Goal: Information Seeking & Learning: Learn about a topic

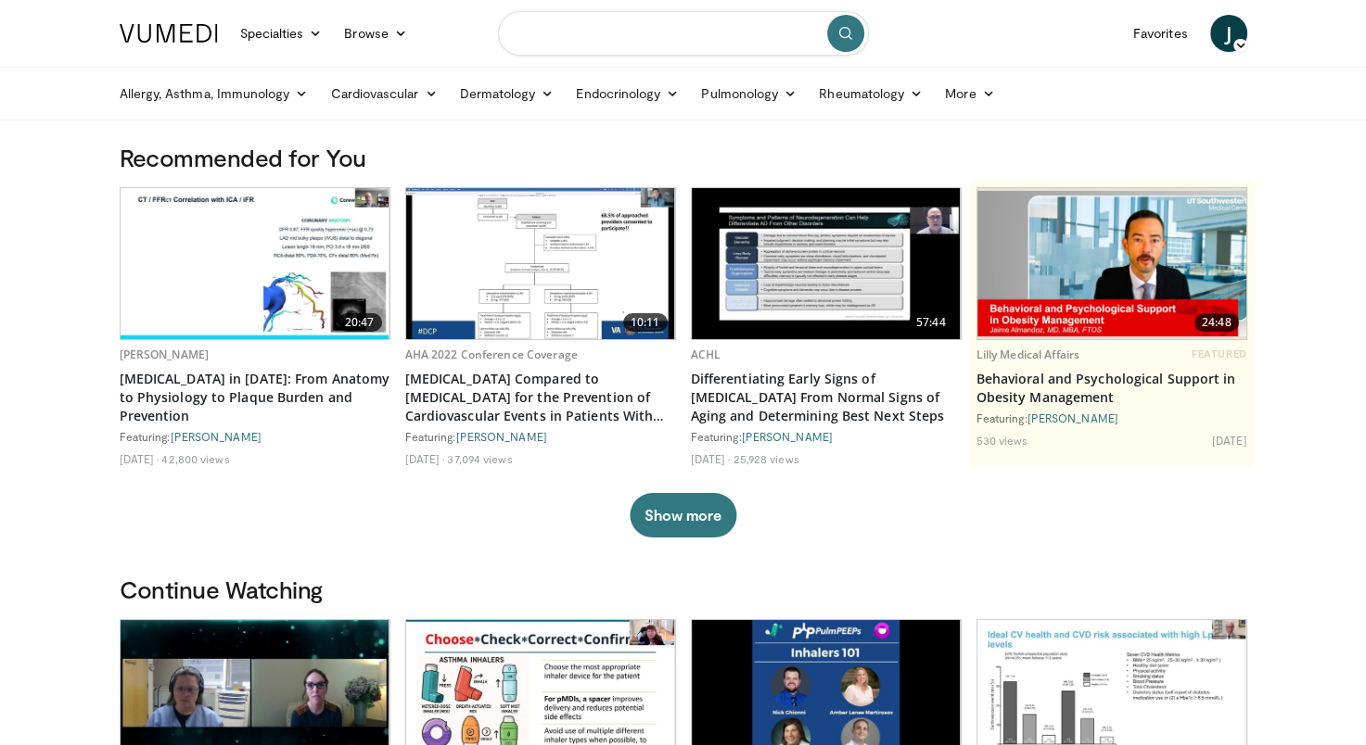
click at [567, 37] on input "Search topics, interventions" at bounding box center [683, 33] width 371 height 44
type input "**********"
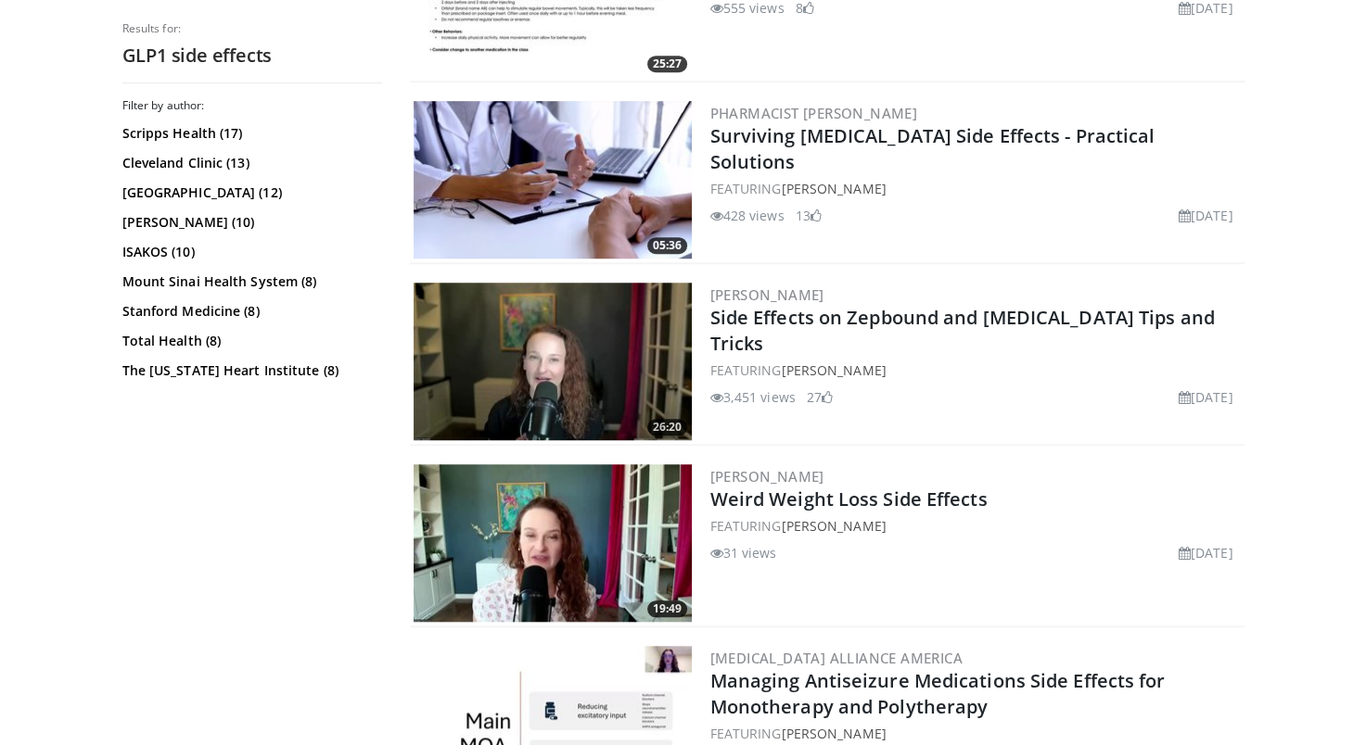
scroll to position [1373, 0]
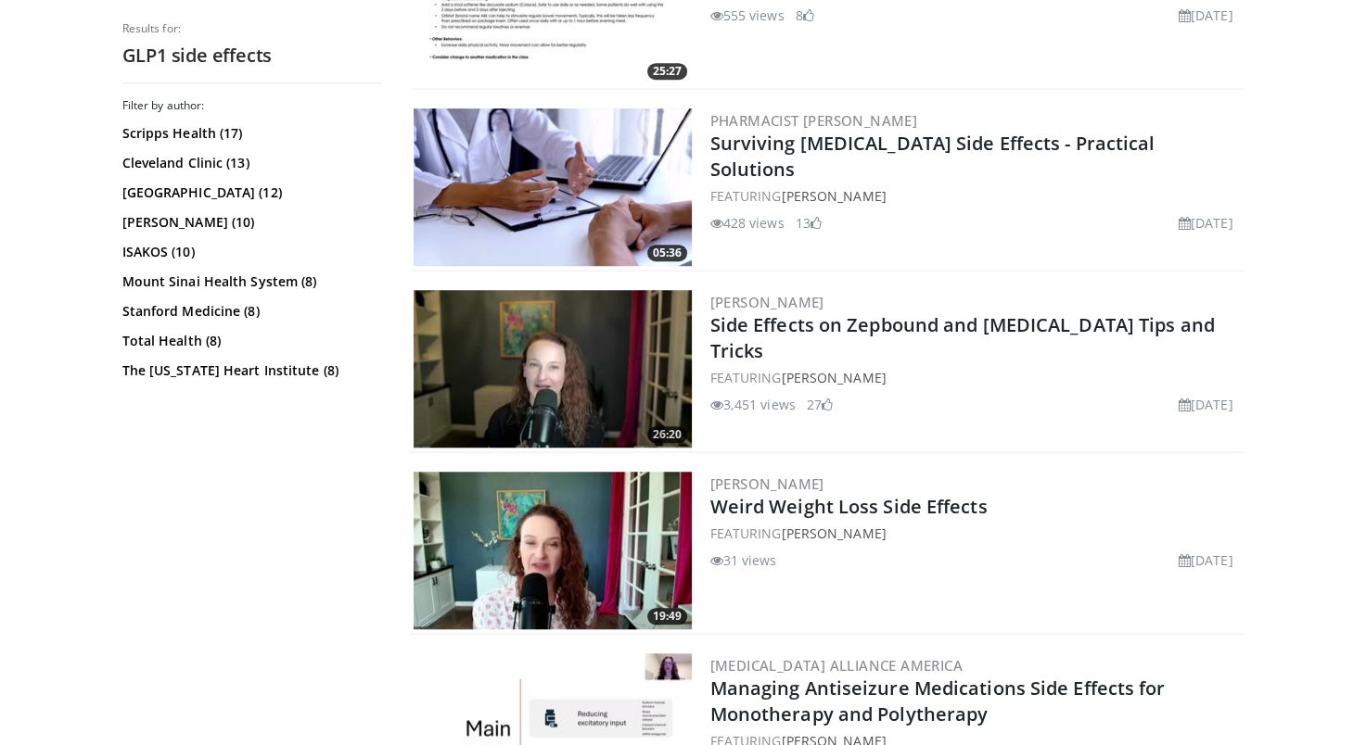
click at [1019, 438] on div "[PERSON_NAME] Side Effects on Zepbound and [MEDICAL_DATA] Tips and Tricks FEATU…" at bounding box center [975, 369] width 530 height 158
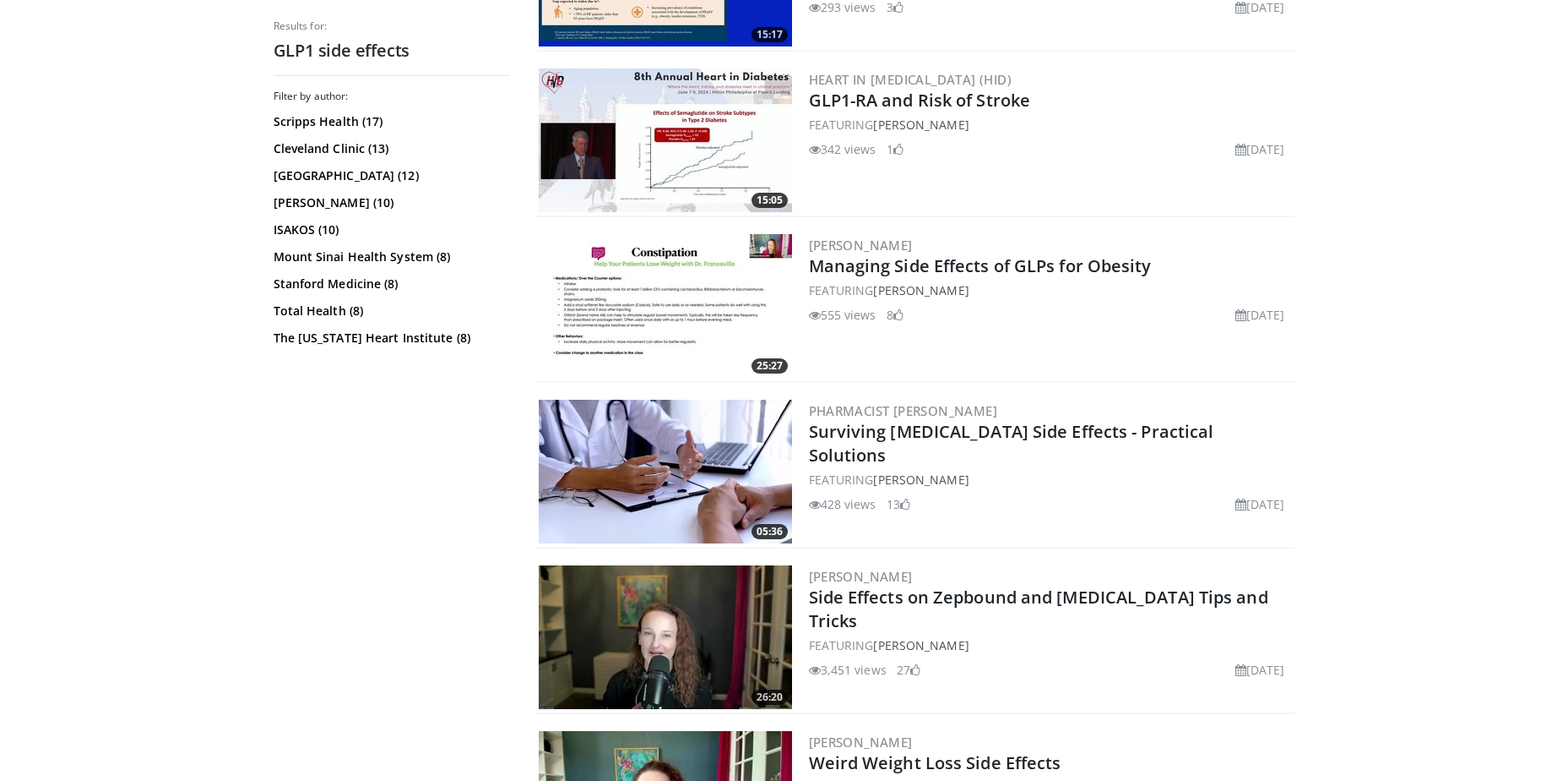
scroll to position [1090, 0]
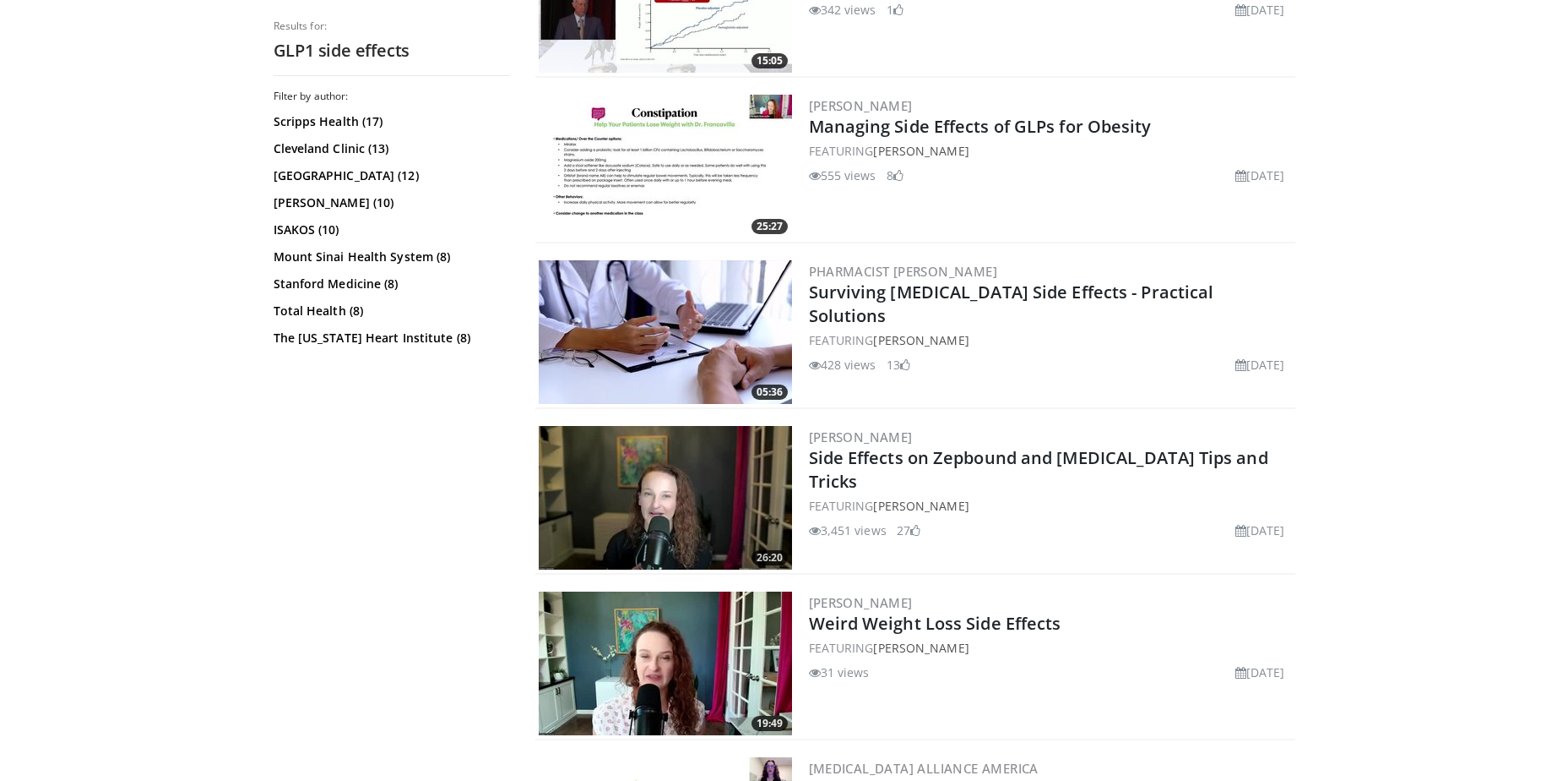
click at [689, 532] on img at bounding box center [665, 498] width 253 height 144
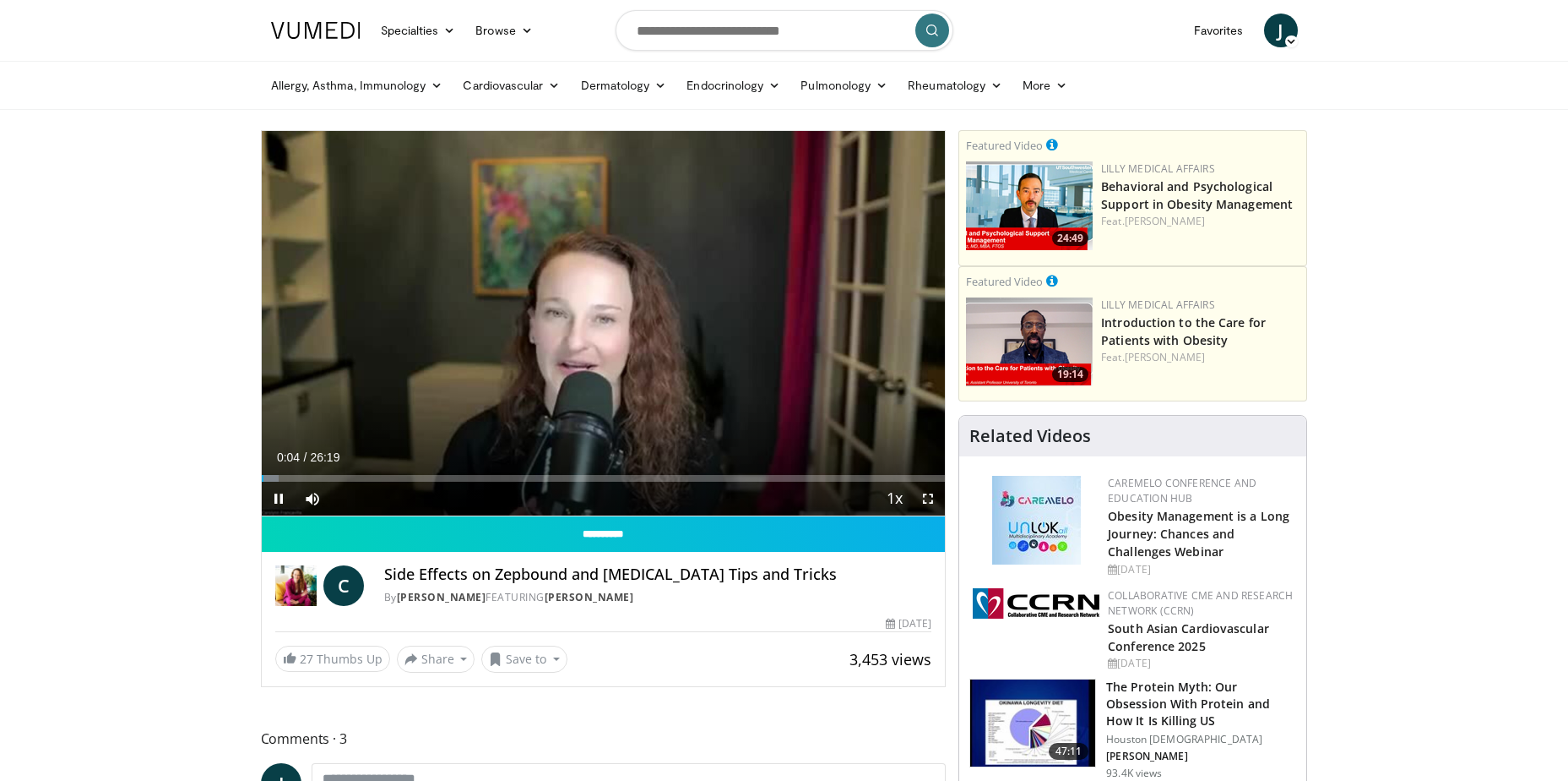
click at [364, 485] on div "Current Time 0:04 / Duration 26:19 Pause Skip Backward Skip Forward Mute Loaded…" at bounding box center [603, 498] width 684 height 34
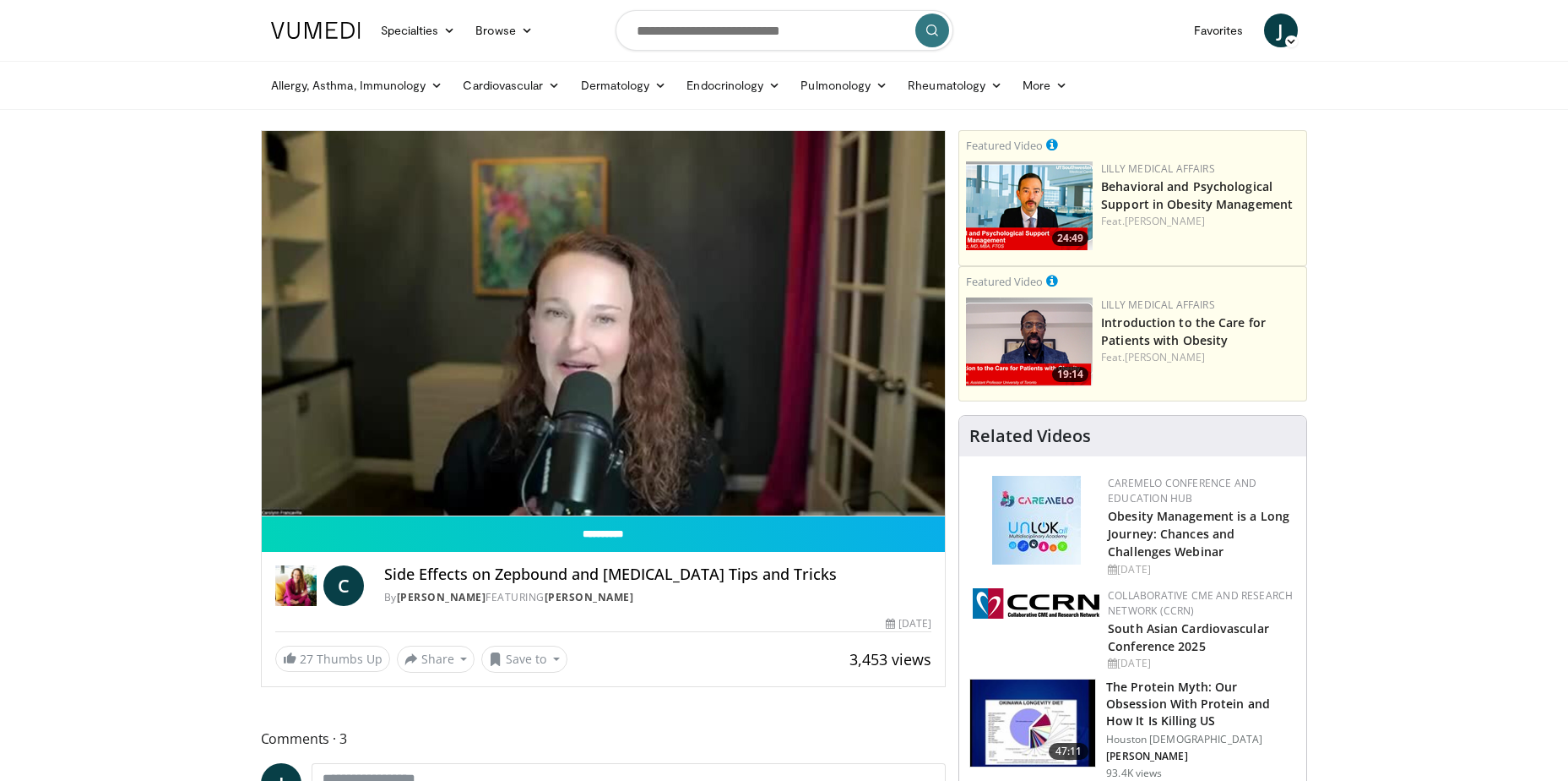
click at [364, 485] on video-js "**********" at bounding box center [603, 324] width 684 height 385
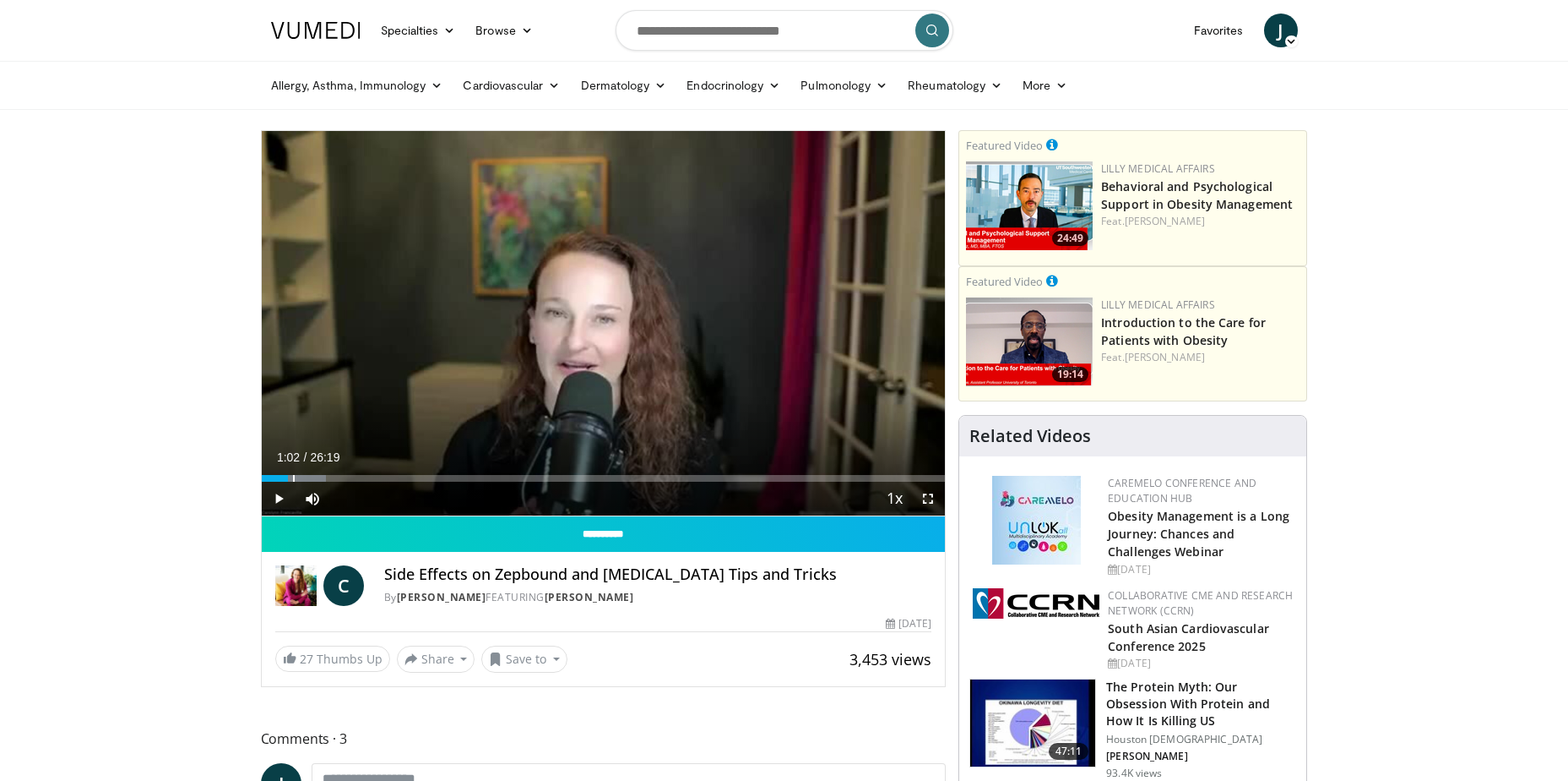
drag, startPoint x: 263, startPoint y: 478, endPoint x: 288, endPoint y: 483, distance: 25.5
click at [288, 483] on div "Current Time 1:02 / Duration 26:19 Play Skip Backward Skip Forward Mute Loaded …" at bounding box center [603, 498] width 684 height 34
click at [286, 479] on div "Loaded : 9.48% 01:00 00:58" at bounding box center [603, 478] width 684 height 6
click at [283, 479] on div "Progress Bar" at bounding box center [284, 478] width 2 height 6
click at [280, 480] on div "Loaded : 3.17% 00:44 00:42" at bounding box center [603, 478] width 684 height 6
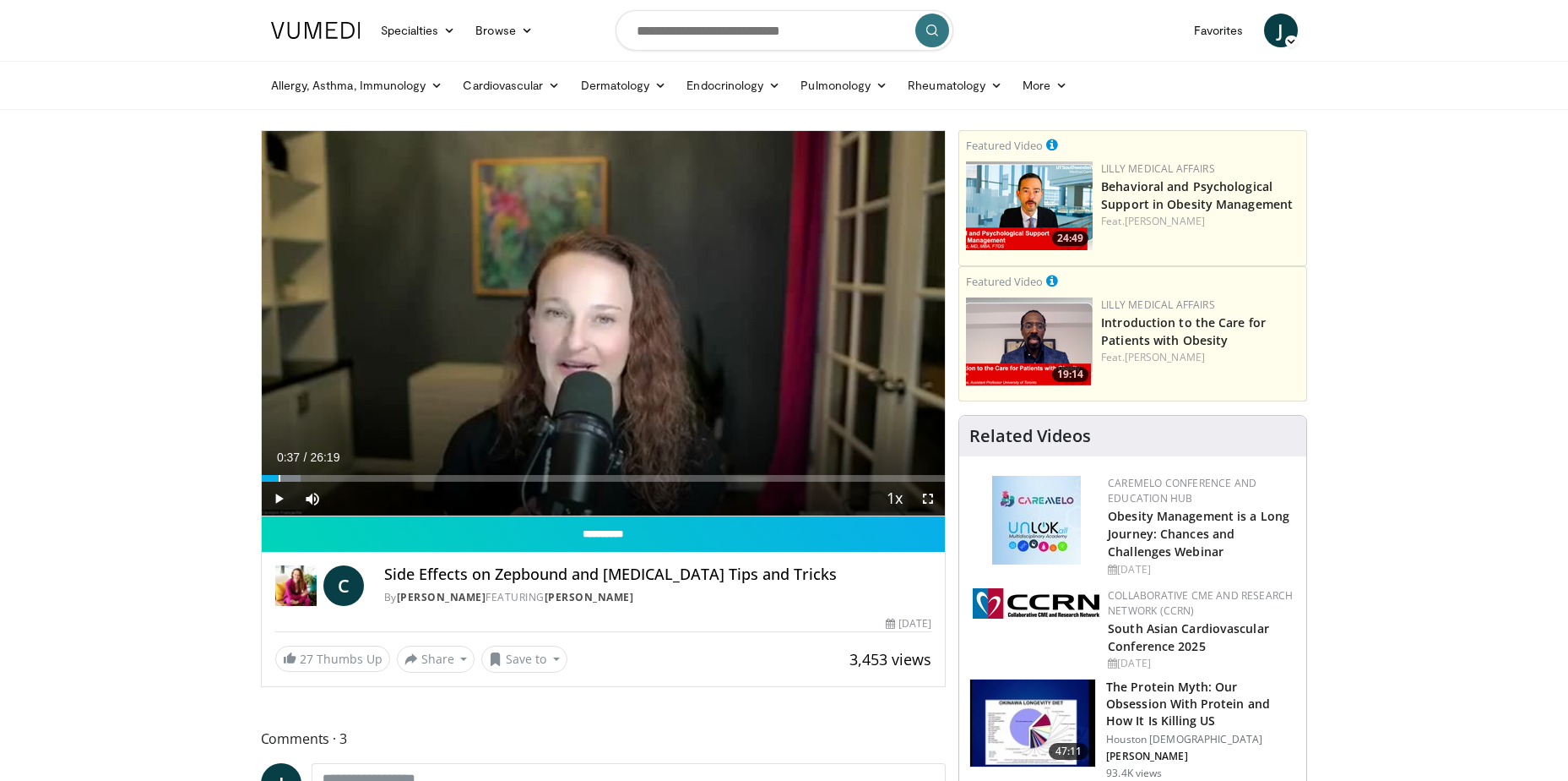
click at [277, 481] on div "Current Time 0:37 / Duration 26:19 Play Skip Backward Skip Forward Mute Loaded …" at bounding box center [603, 498] width 684 height 34
click at [272, 480] on div "Loaded : 1.89% 00:27 00:27" at bounding box center [603, 478] width 684 height 6
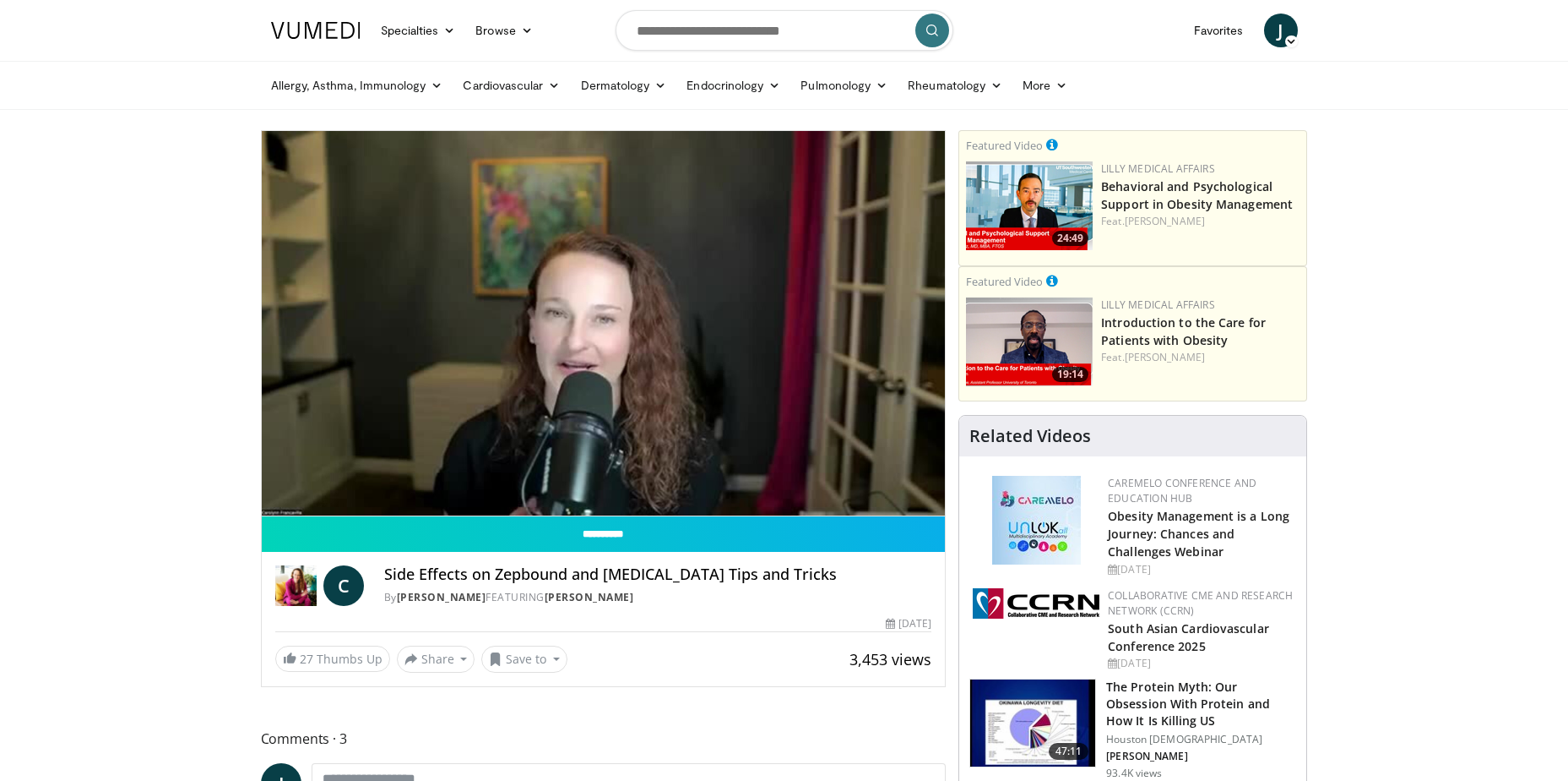
click at [272, 481] on span "Video Player" at bounding box center [278, 498] width 34 height 34
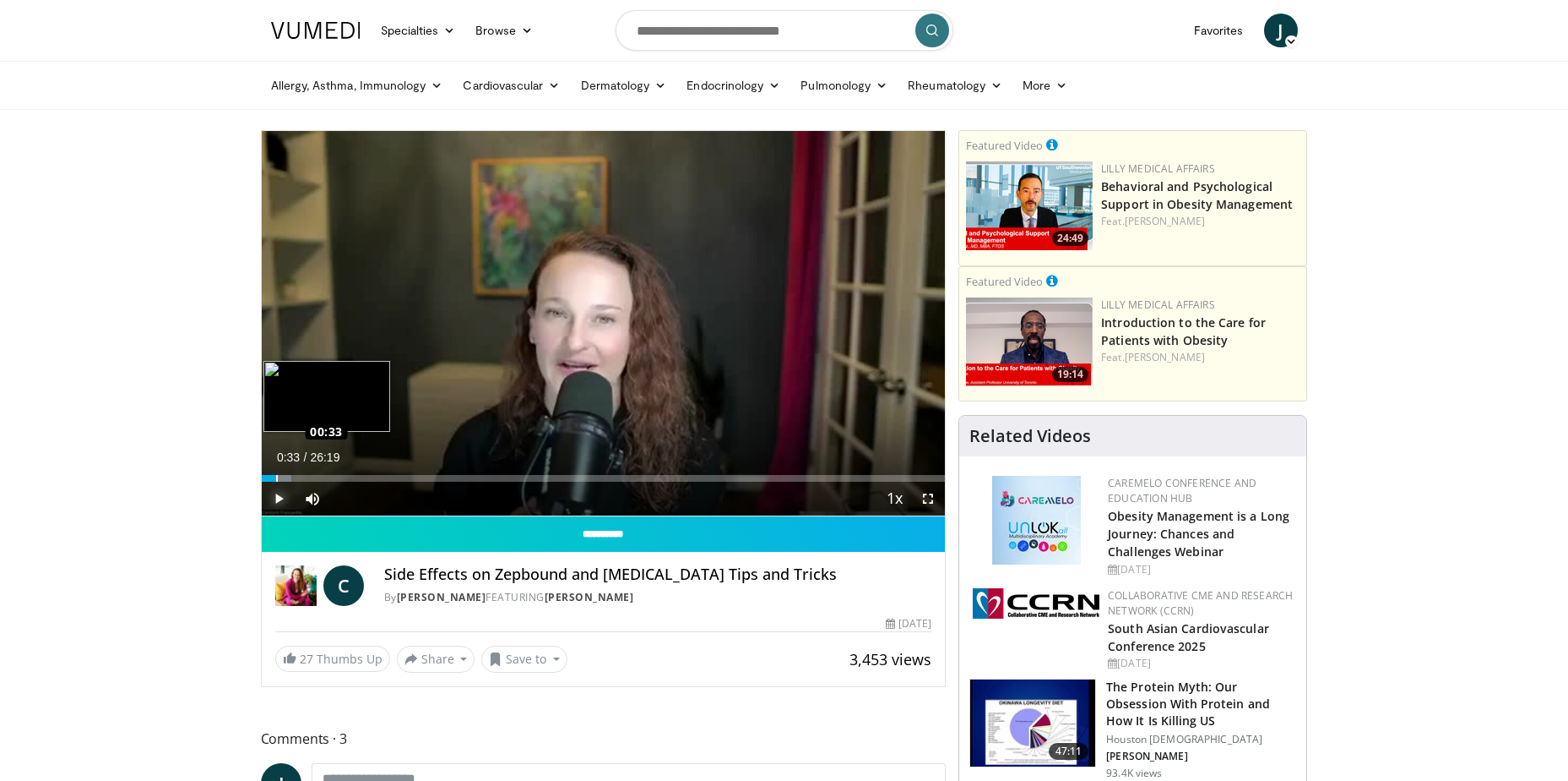
click at [275, 478] on div "Loaded : 4.42% 00:35 00:33" at bounding box center [603, 478] width 684 height 6
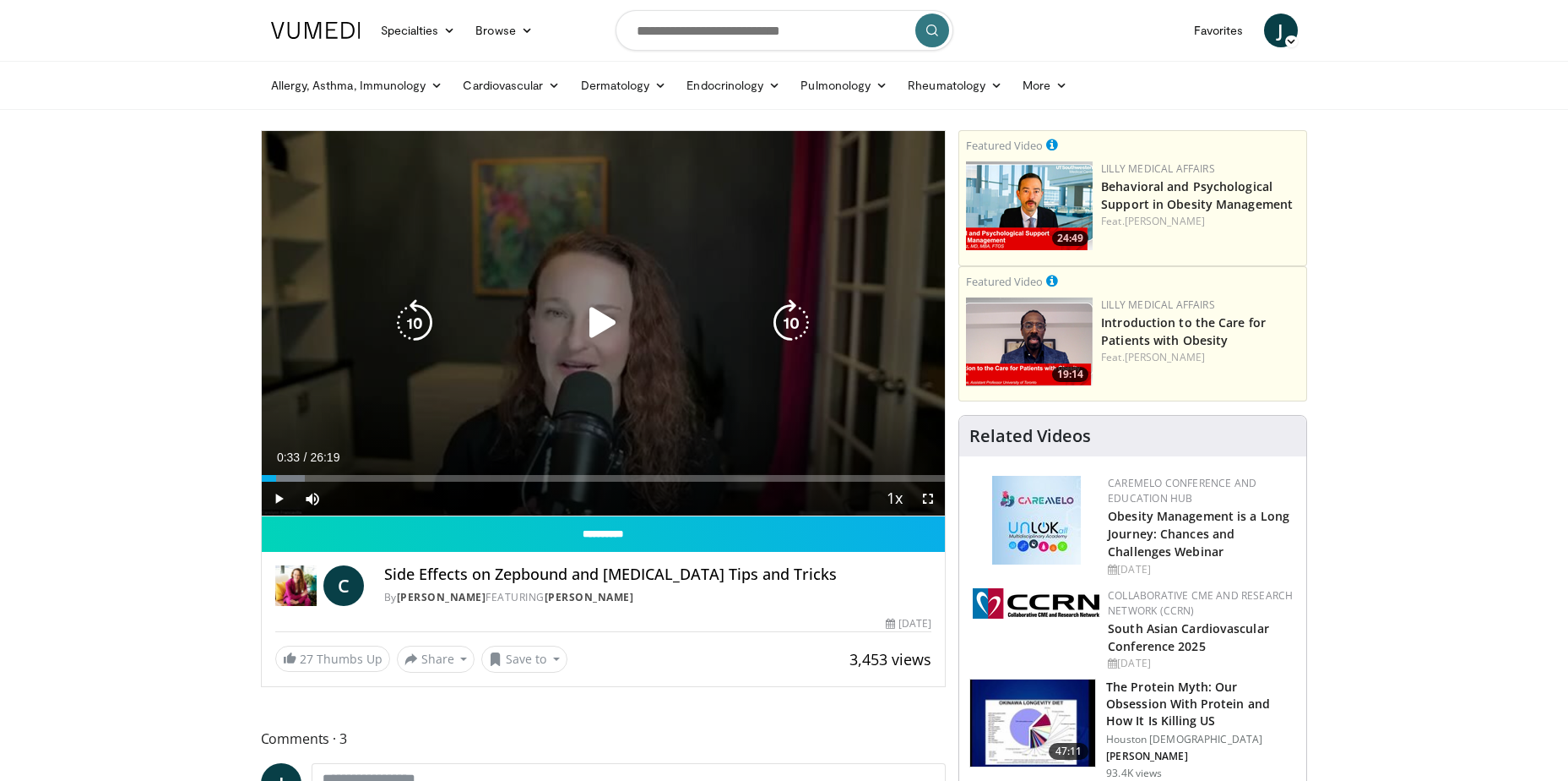
click at [600, 323] on icon "Video Player" at bounding box center [603, 323] width 47 height 47
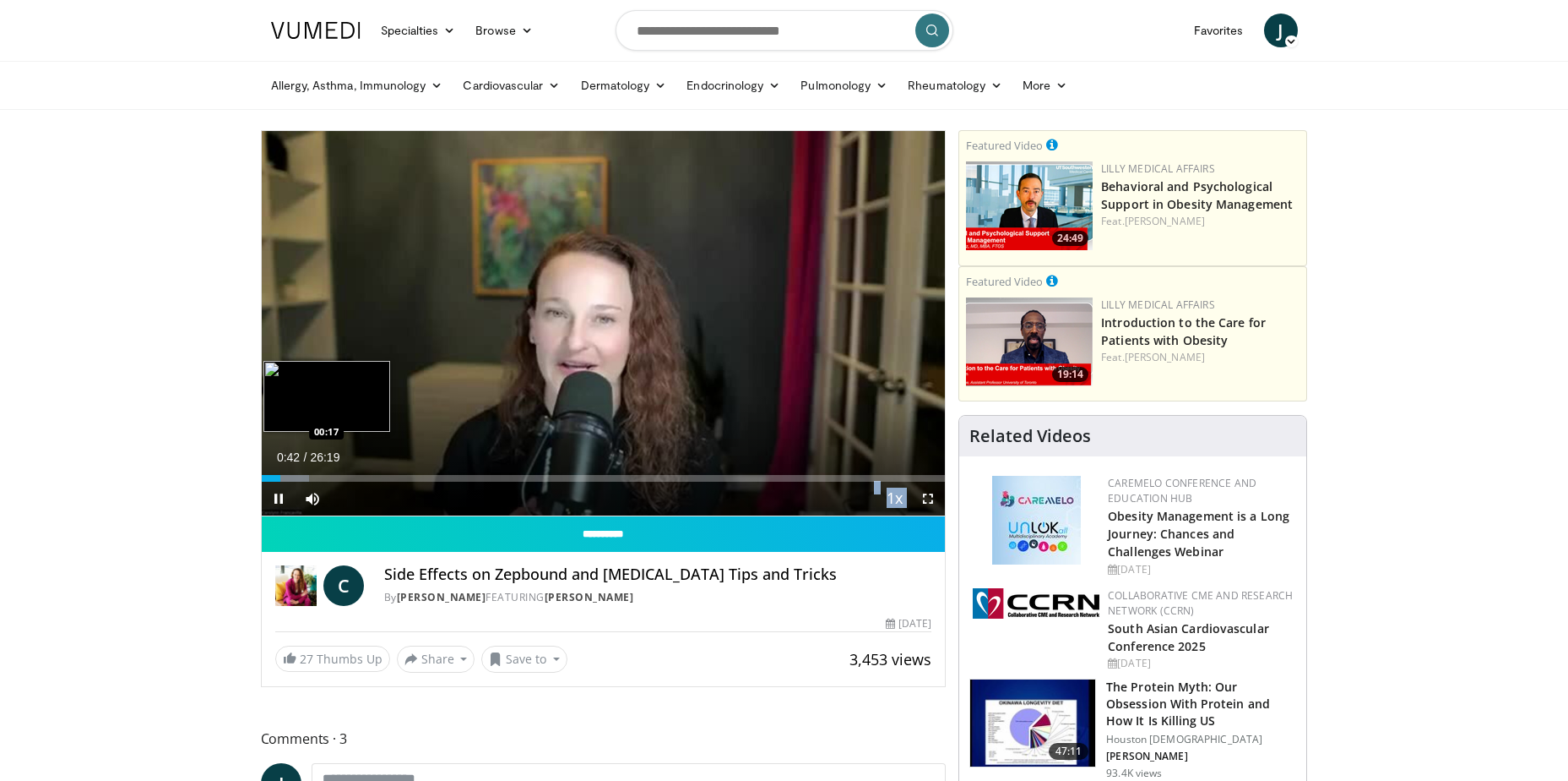
drag, startPoint x: 279, startPoint y: 476, endPoint x: 269, endPoint y: 479, distance: 10.4
click at [269, 479] on video-js "**********" at bounding box center [603, 324] width 684 height 385
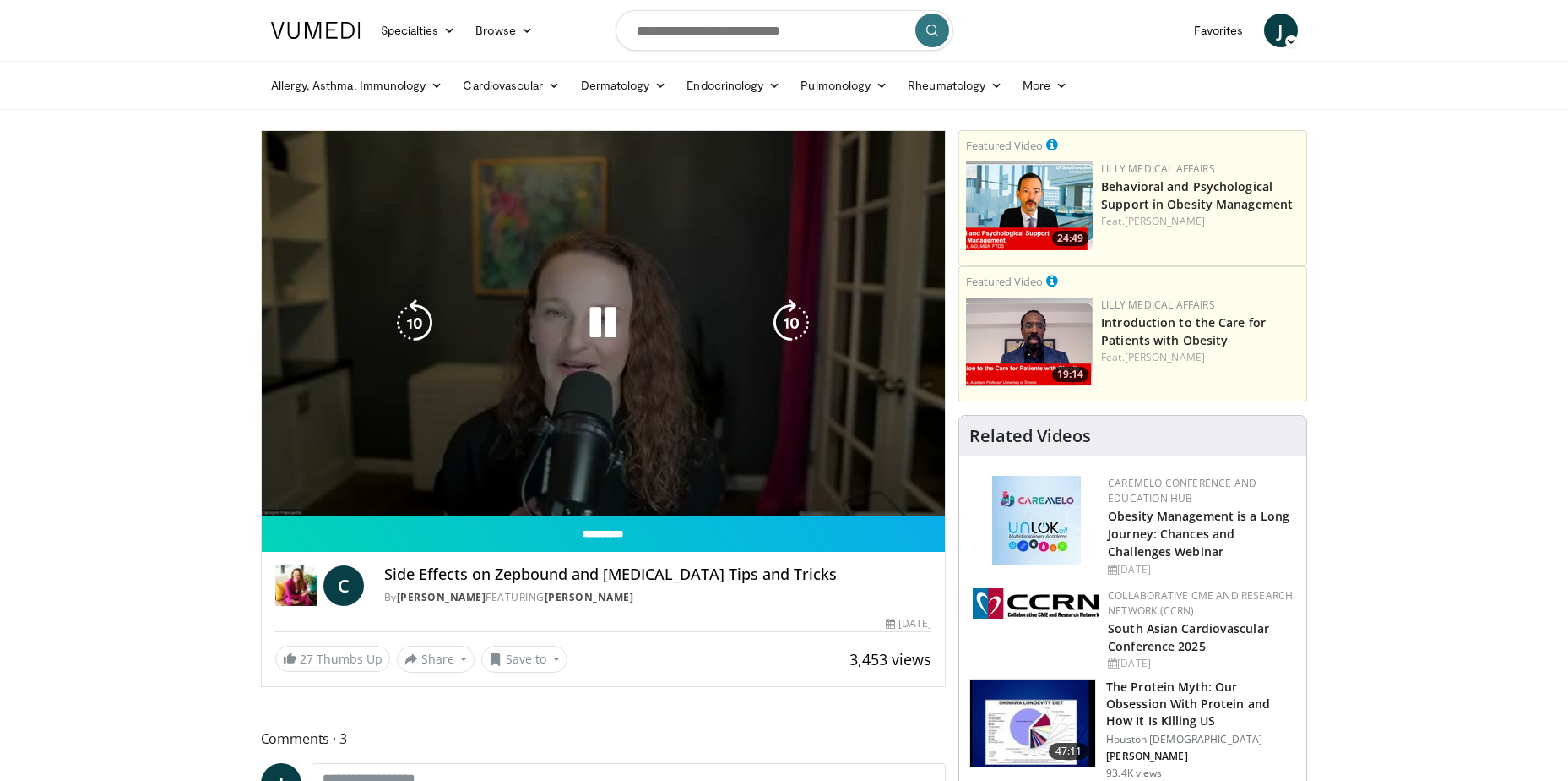
drag, startPoint x: 269, startPoint y: 479, endPoint x: 544, endPoint y: 446, distance: 277.0
click at [544, 446] on div "10 seconds Tap to unmute" at bounding box center [603, 324] width 684 height 385
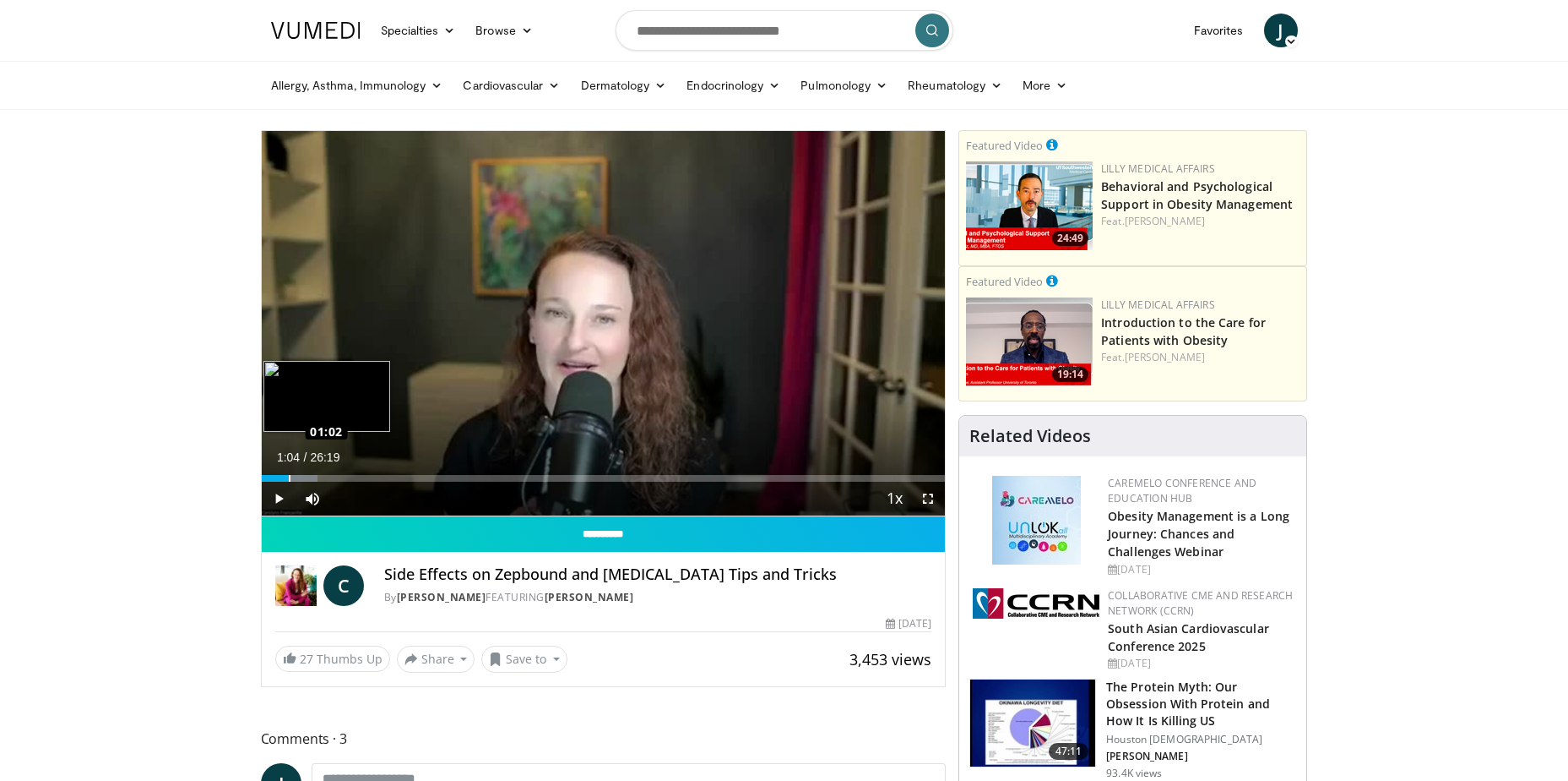
drag, startPoint x: 278, startPoint y: 479, endPoint x: 289, endPoint y: 475, distance: 11.7
click at [289, 475] on div "Loaded : 8.21% 01:00 01:02" at bounding box center [603, 478] width 684 height 6
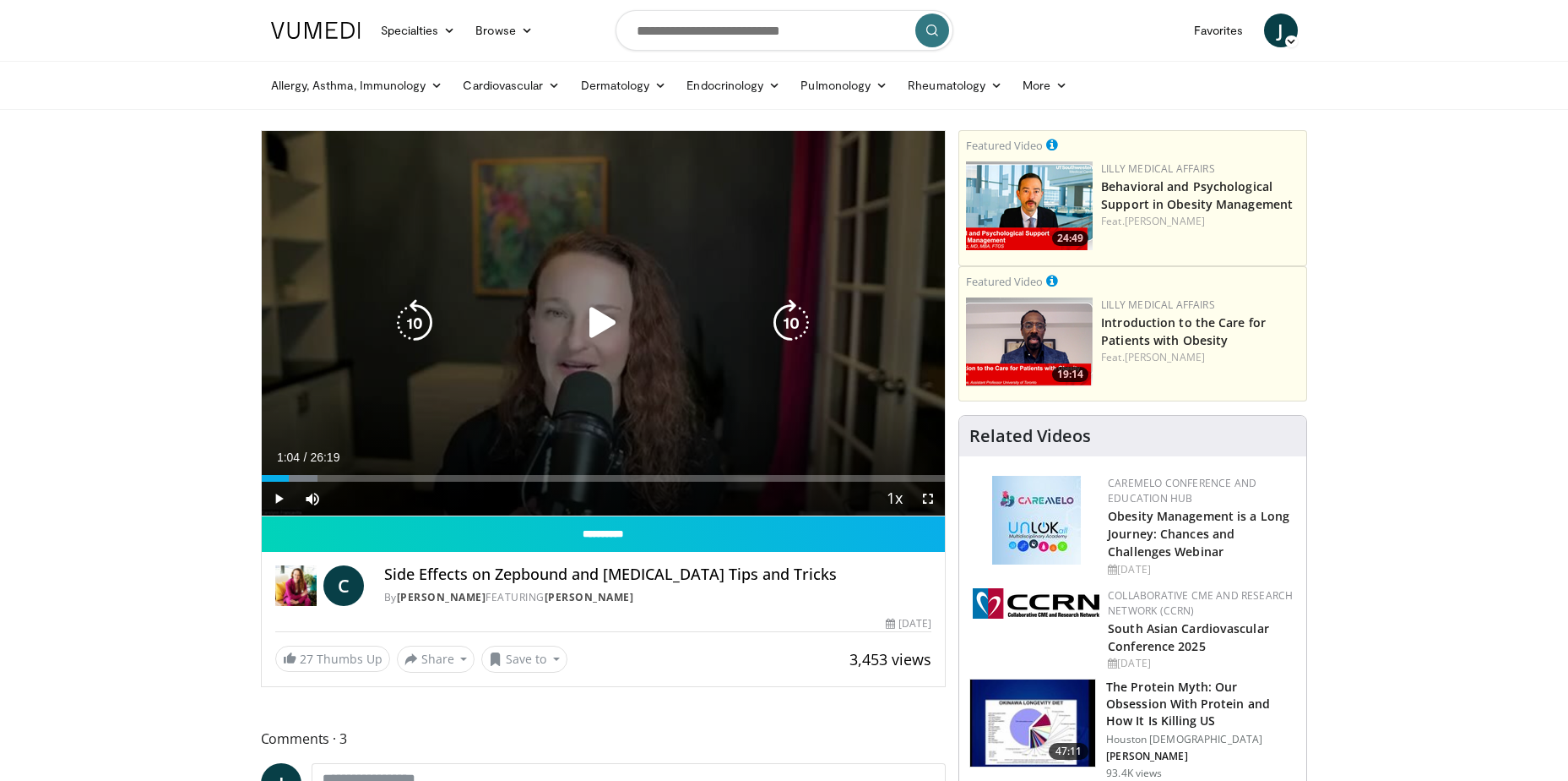
click at [593, 313] on icon "Video Player" at bounding box center [603, 323] width 47 height 47
click at [595, 313] on icon "Video Player" at bounding box center [603, 323] width 47 height 47
drag, startPoint x: 930, startPoint y: 492, endPoint x: 933, endPoint y: 579, distance: 87.1
click at [930, 492] on span "Video Player" at bounding box center [927, 498] width 34 height 34
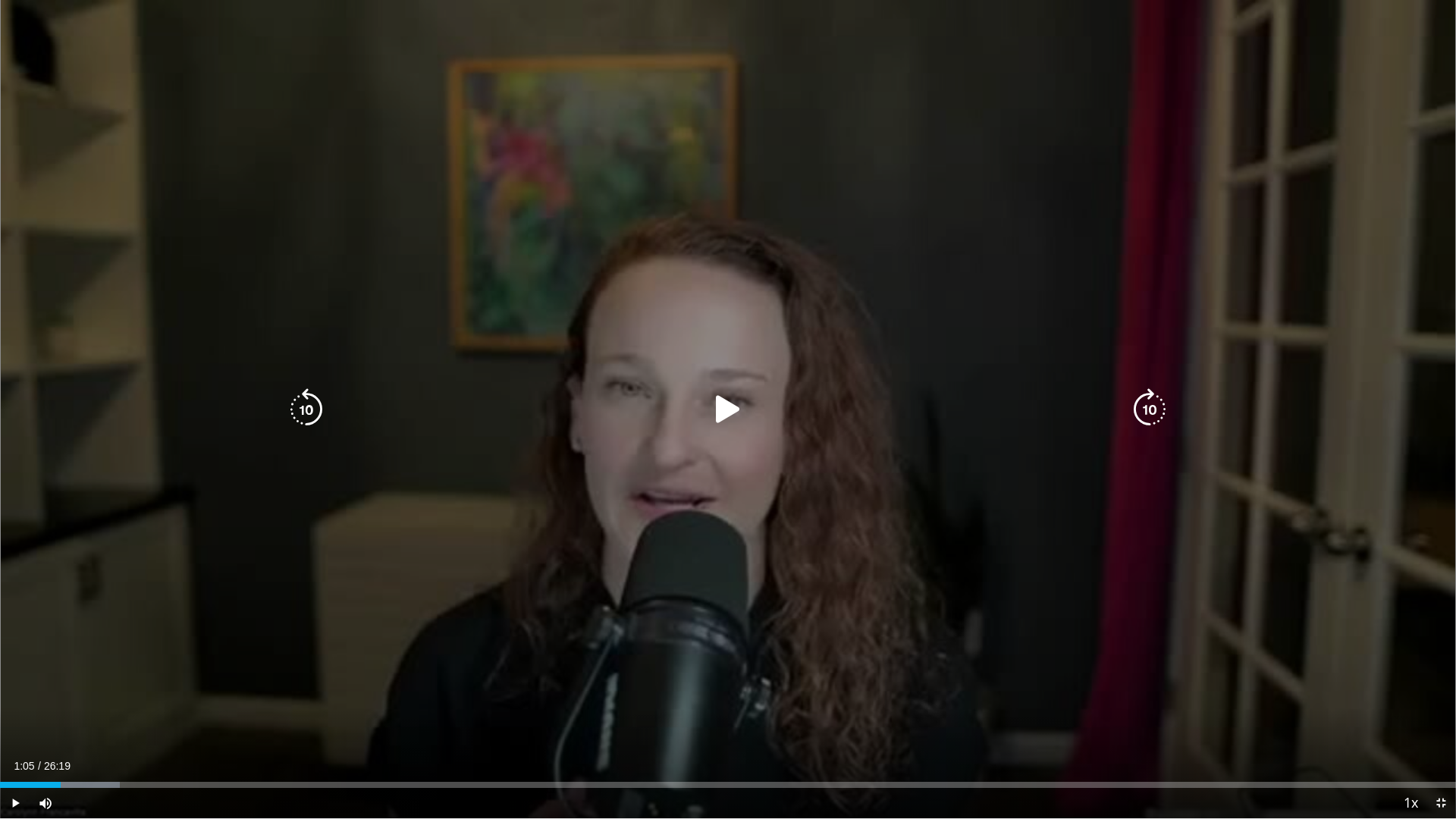
click at [736, 410] on icon "Video Player" at bounding box center [728, 410] width 43 height 43
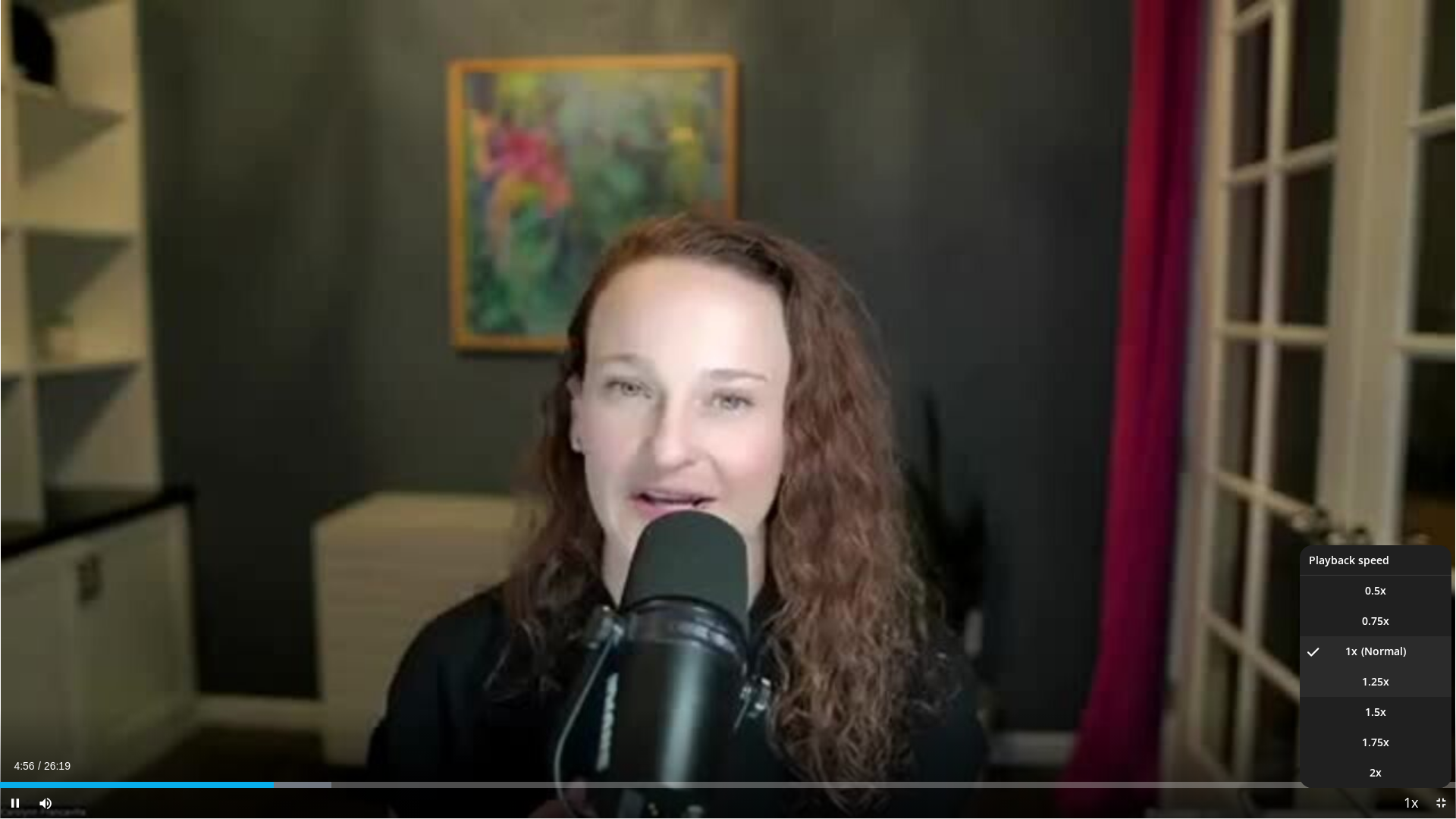
click at [1391, 676] on li "1.25x" at bounding box center [1375, 682] width 151 height 30
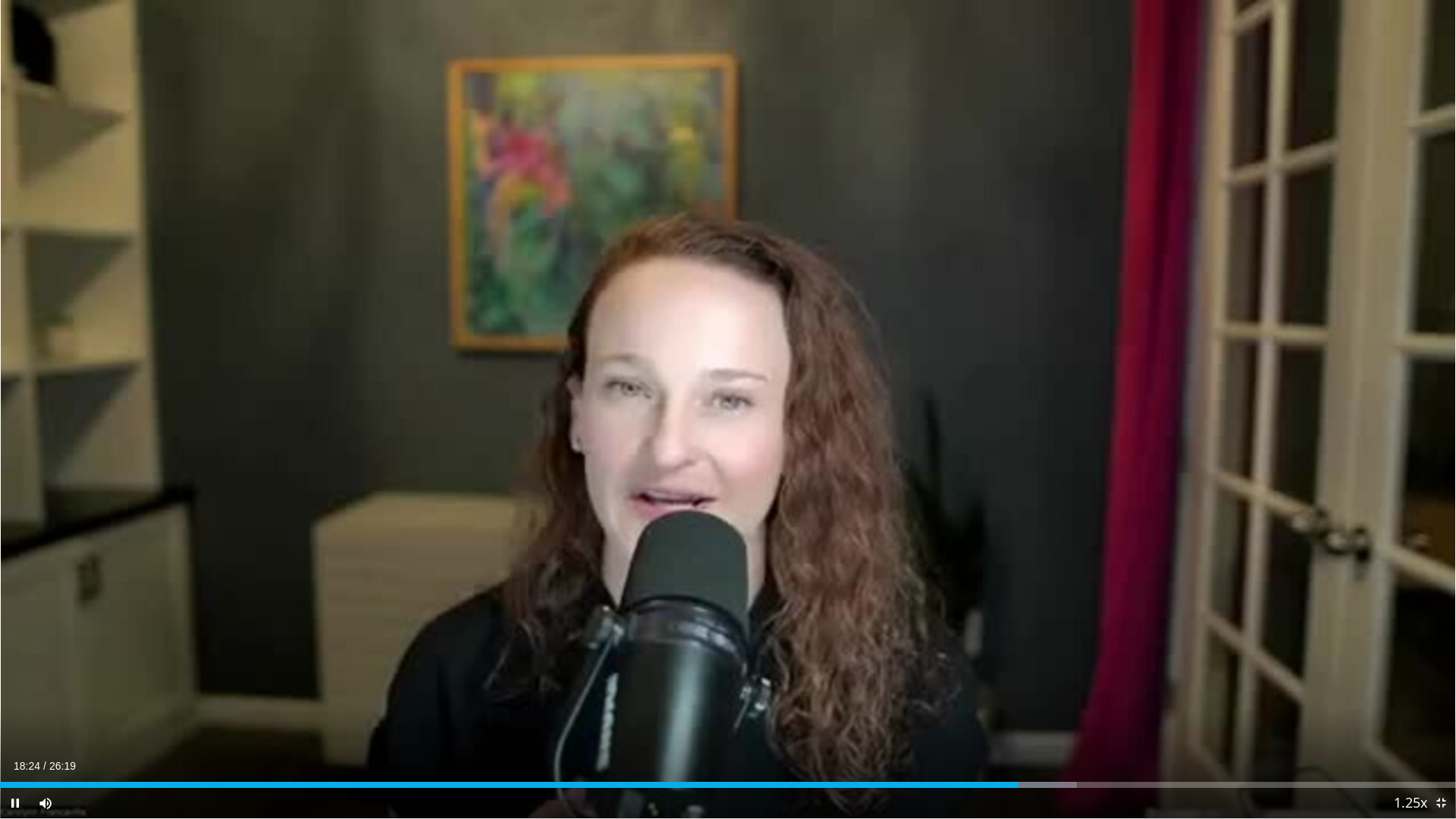
click at [726, 412] on div "10 seconds Tap to unmute" at bounding box center [728, 409] width 1456 height 818
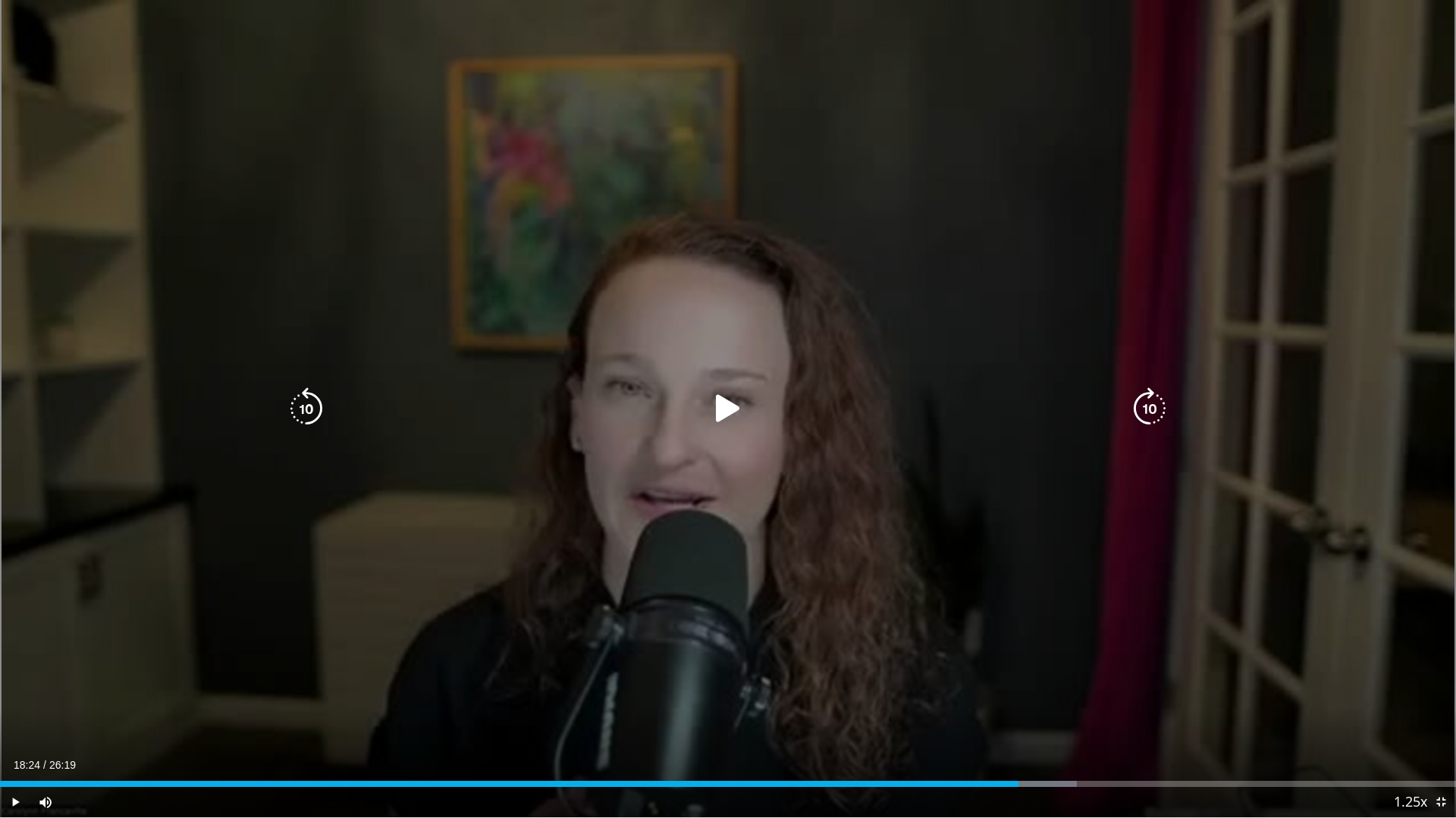
click at [1343, 133] on div "10 seconds Tap to unmute" at bounding box center [728, 408] width 1456 height 817
click at [1343, 133] on div "10 seconds Tap to unmute" at bounding box center [728, 409] width 1456 height 818
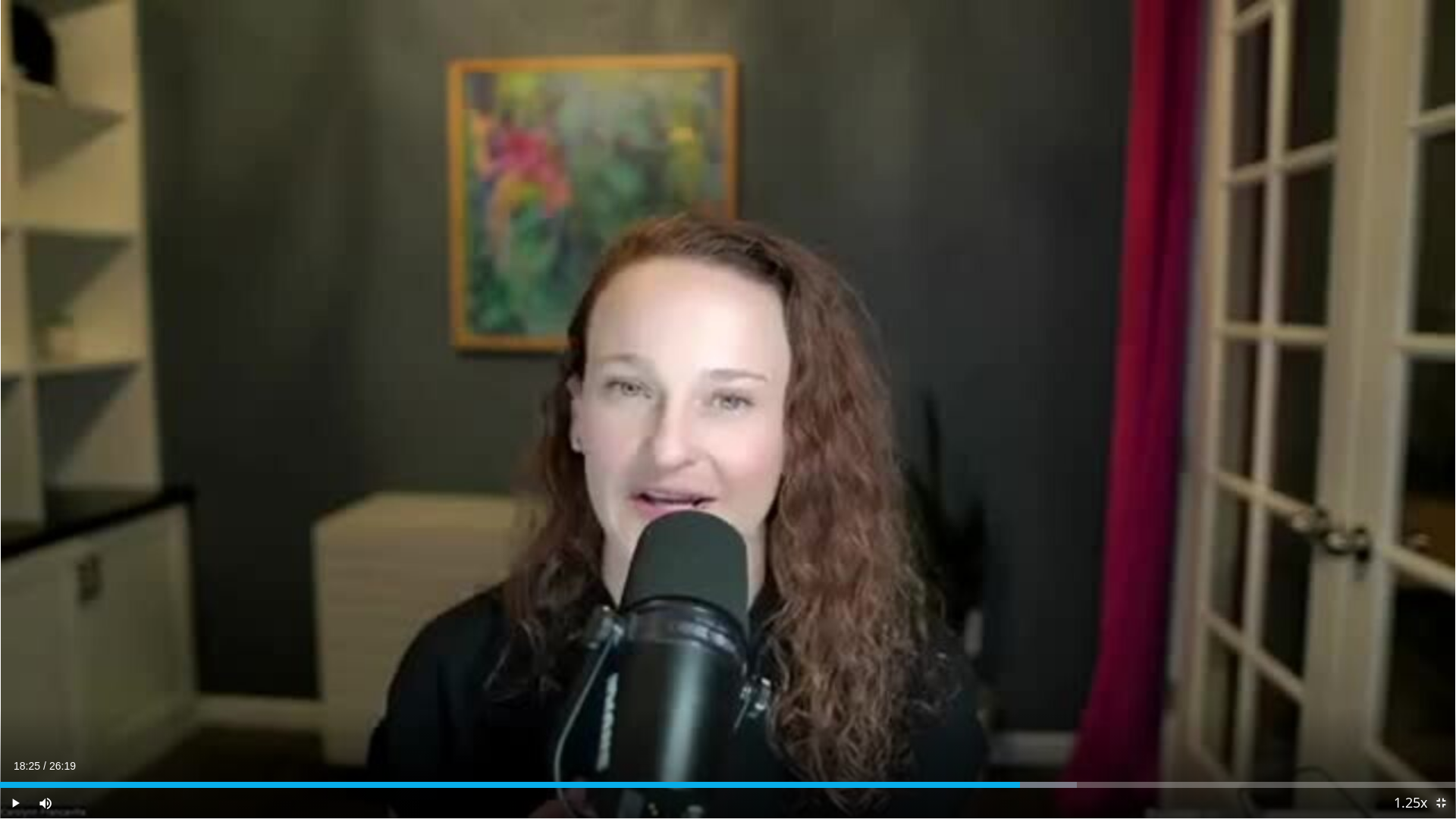
click at [1408, 700] on span "Video Player" at bounding box center [1440, 803] width 30 height 30
